Goal: Task Accomplishment & Management: Use online tool/utility

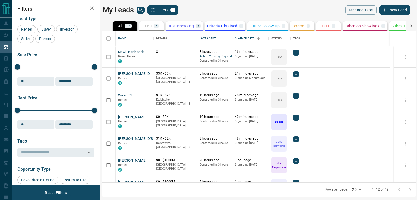
scroll to position [148, 310]
drag, startPoint x: 132, startPoint y: 50, endPoint x: 363, endPoint y: 58, distance: 230.6
click at [363, 58] on div "+" at bounding box center [340, 57] width 94 height 15
click at [273, 51] on div "TBD" at bounding box center [278, 57] width 15 height 16
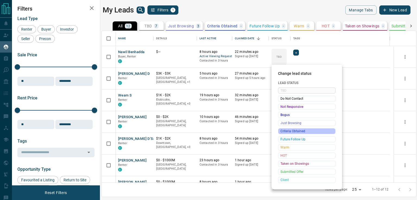
click at [292, 130] on span "Criteria Obtained" at bounding box center [306, 131] width 53 height 5
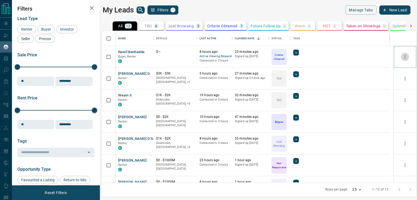
click at [402, 55] on icon "more" at bounding box center [404, 56] width 5 height 5
click at [137, 48] on div "Nawil [PERSON_NAME], Renter C" at bounding box center [134, 57] width 38 height 22
click at [136, 52] on button "Nawil Benhadda" at bounding box center [131, 52] width 26 height 5
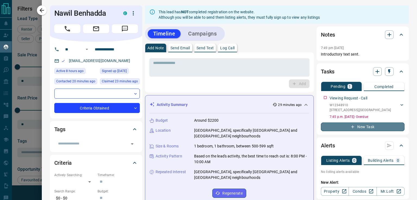
click at [365, 126] on button "New Task" at bounding box center [363, 127] width 84 height 9
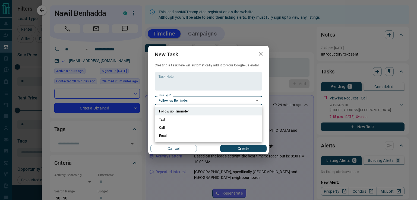
click at [195, 103] on body "Lead Transfers Claim Leads My Leads Tasks Opportunities Deals Campaigns Automat…" at bounding box center [208, 97] width 417 height 194
click at [195, 103] on div at bounding box center [208, 100] width 417 height 200
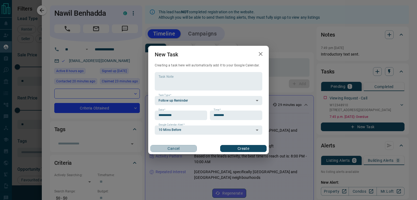
click at [186, 149] on button "Cancel" at bounding box center [173, 148] width 46 height 7
